Goal: Find specific page/section: Find specific page/section

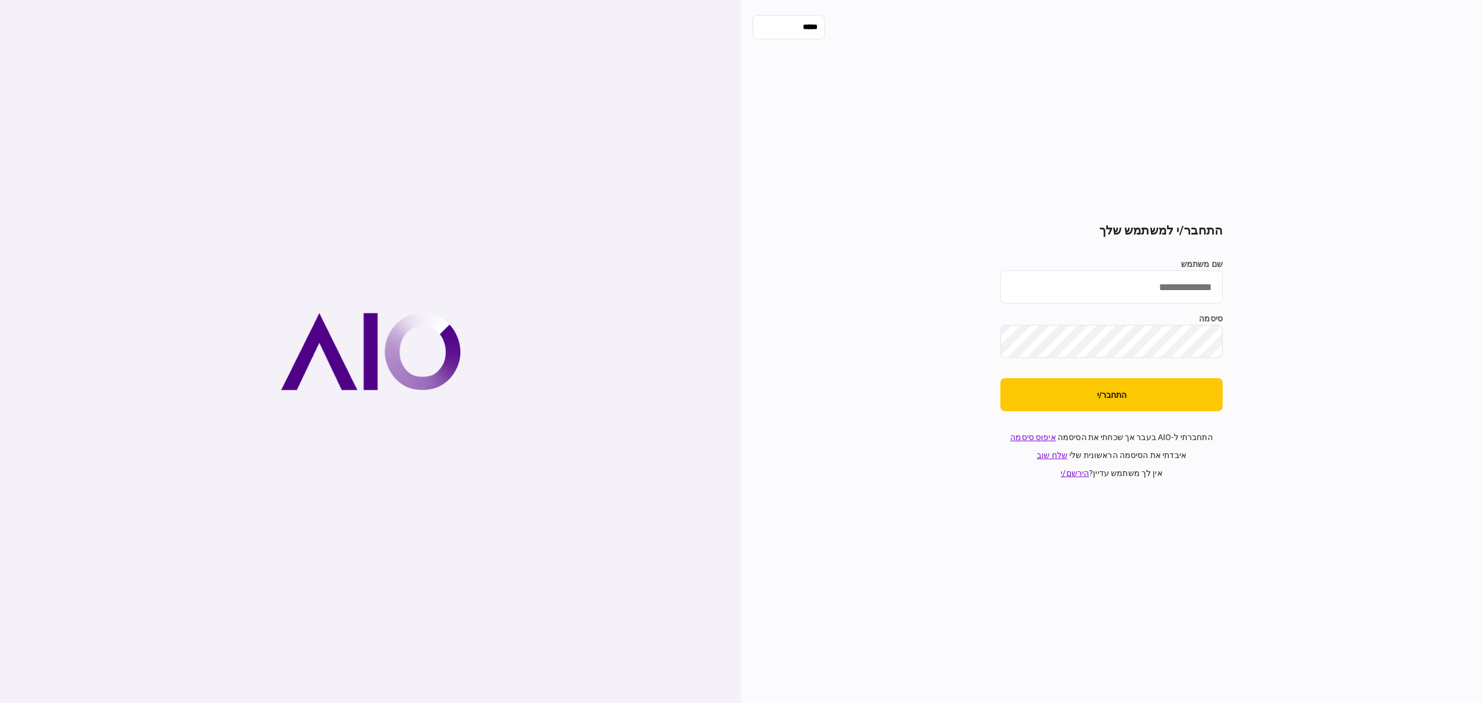
type input "**********"
click at [1163, 380] on button "התחבר/י" at bounding box center [1112, 394] width 222 height 33
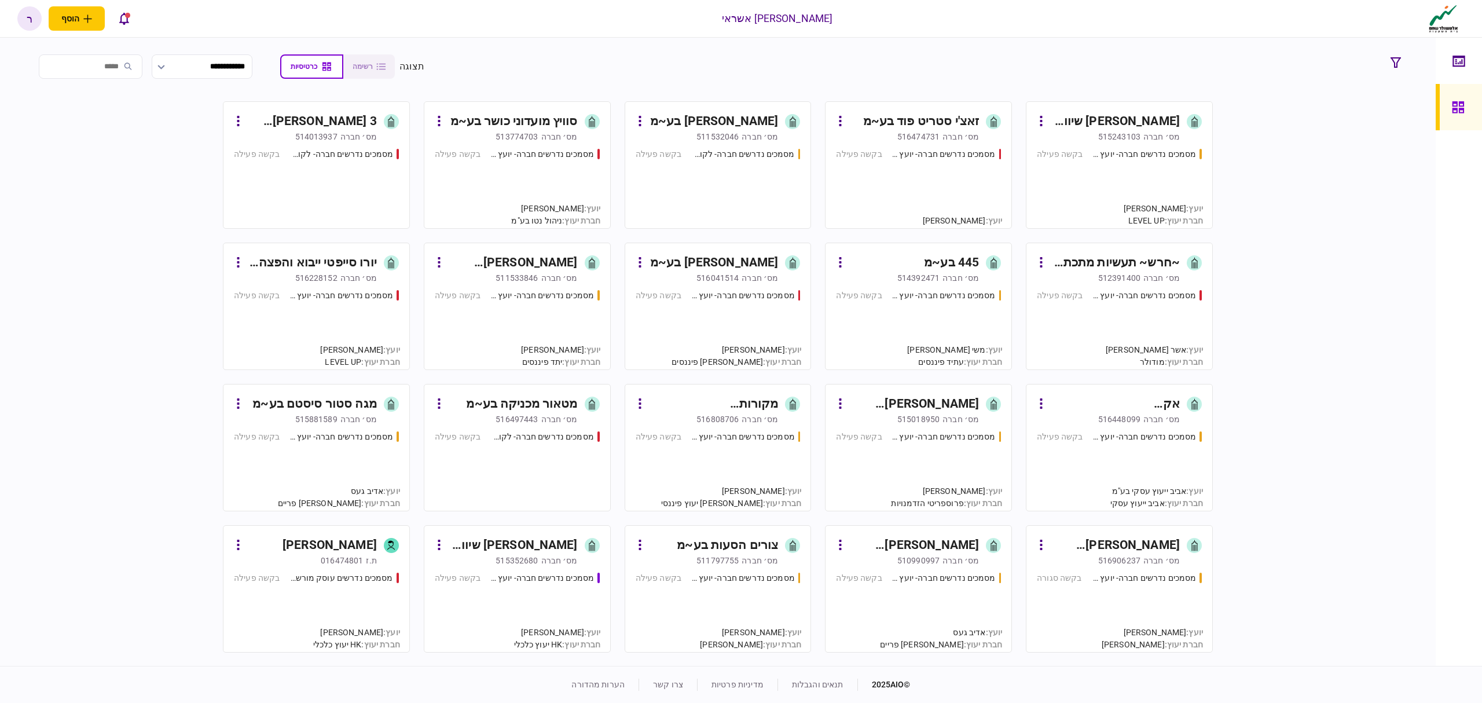
click at [366, 118] on div "3 [PERSON_NAME] מוצרי הגנה חכמים בע~מ" at bounding box center [312, 121] width 130 height 19
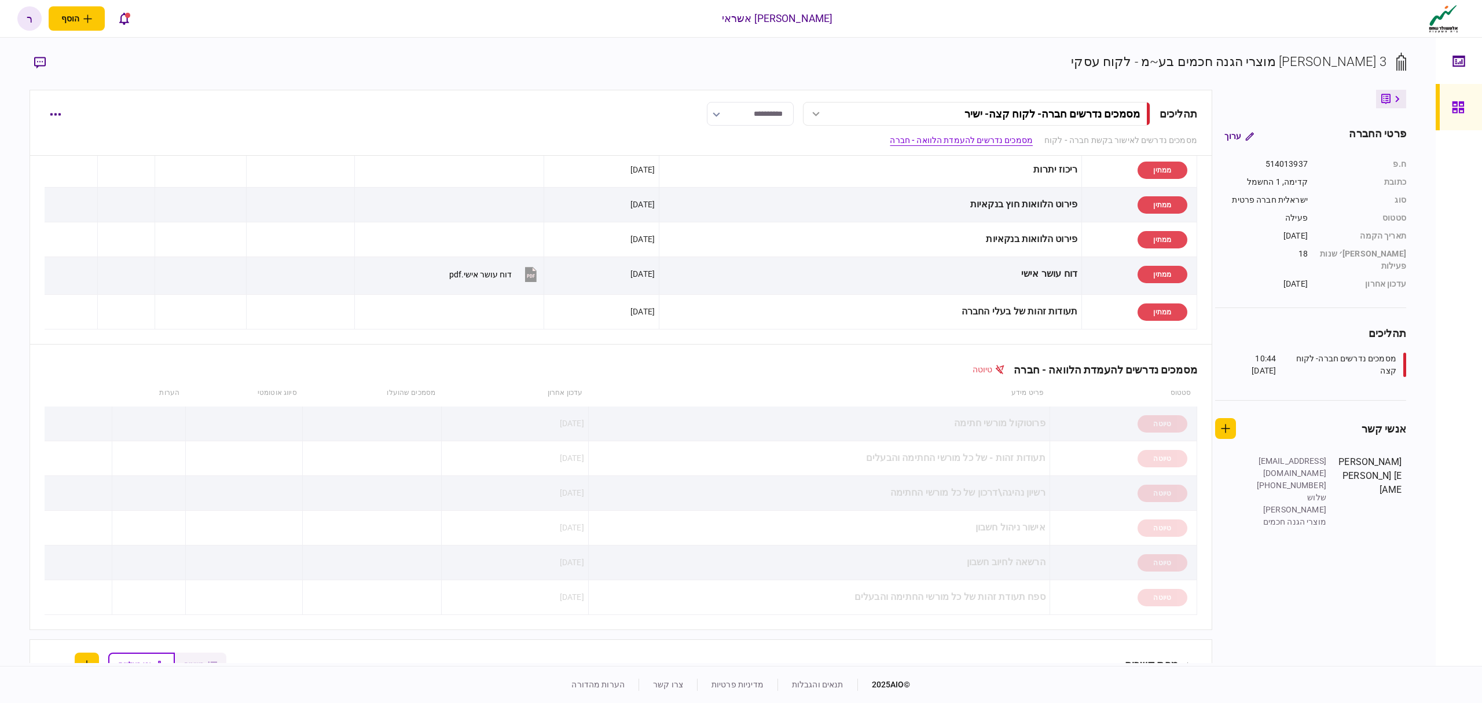
scroll to position [77, 0]
